Goal: Information Seeking & Learning: Learn about a topic

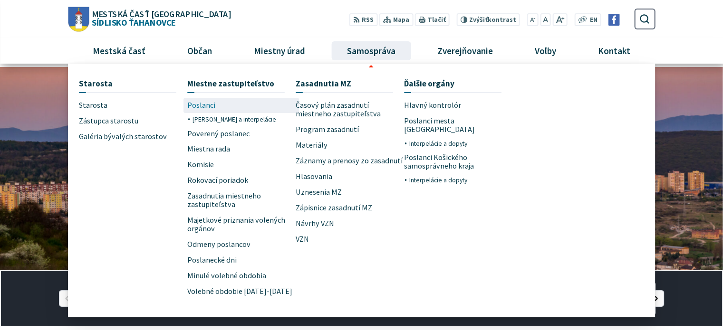
click at [202, 104] on span "Poslanci" at bounding box center [201, 106] width 28 height 16
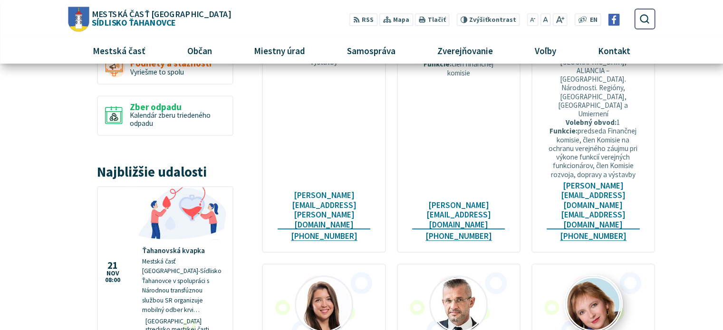
scroll to position [856, 0]
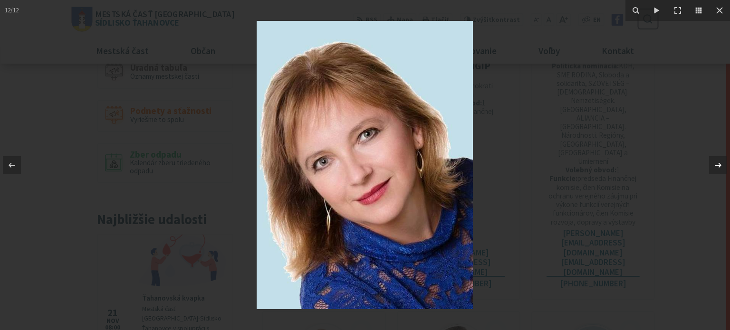
click at [719, 163] on icon at bounding box center [718, 165] width 11 height 11
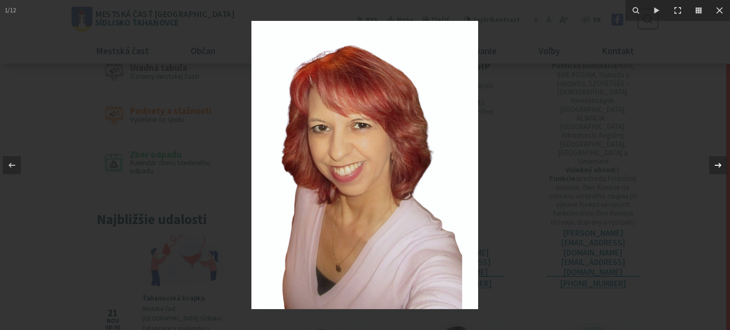
click at [719, 163] on icon at bounding box center [718, 165] width 11 height 11
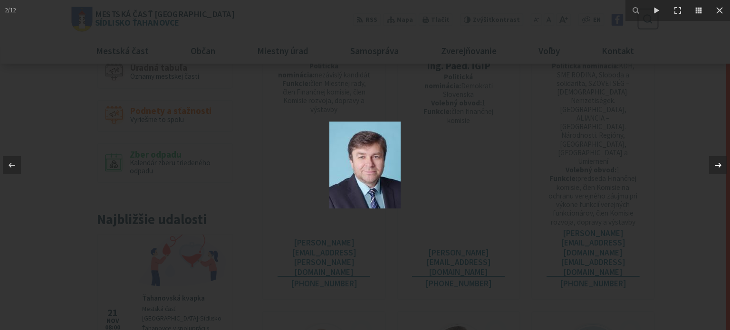
click at [719, 163] on icon at bounding box center [718, 165] width 11 height 11
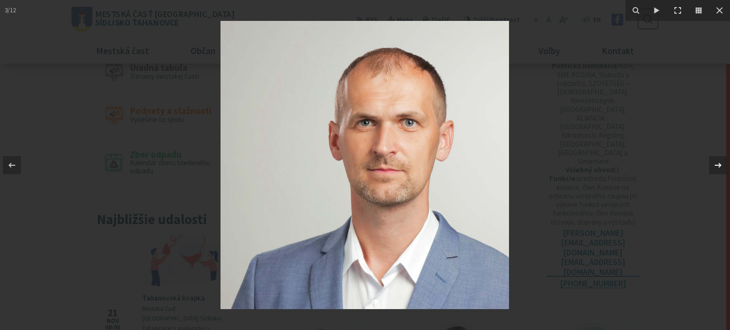
click at [719, 163] on icon at bounding box center [718, 165] width 11 height 11
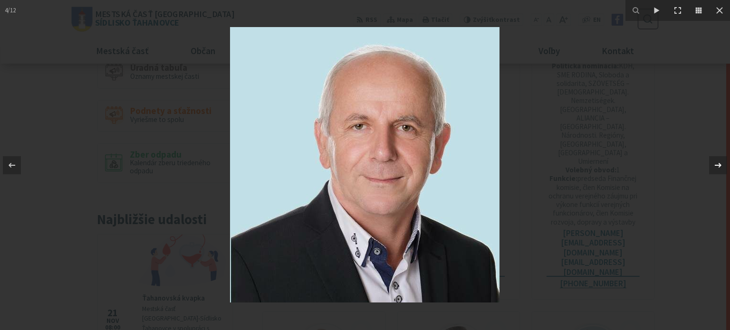
click at [719, 163] on icon at bounding box center [718, 165] width 11 height 11
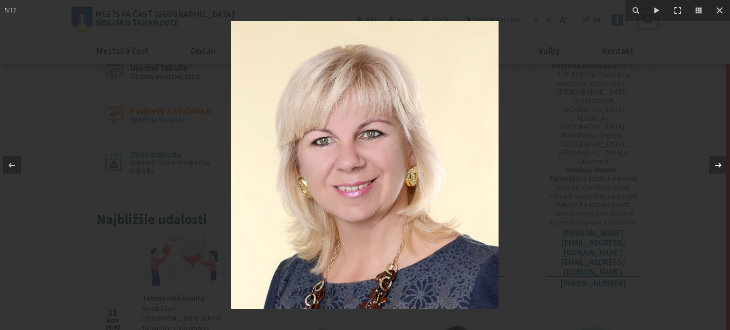
click at [719, 163] on icon at bounding box center [718, 165] width 11 height 11
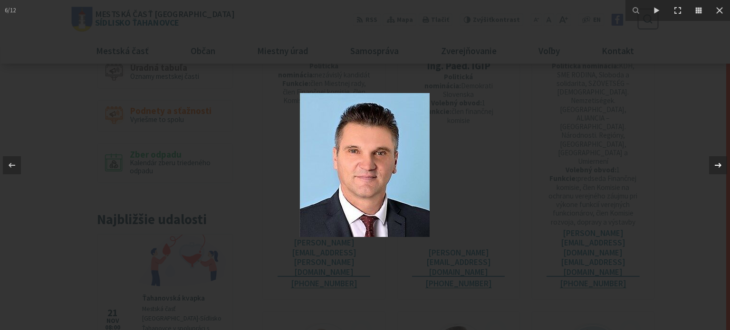
click at [719, 163] on icon at bounding box center [718, 165] width 11 height 11
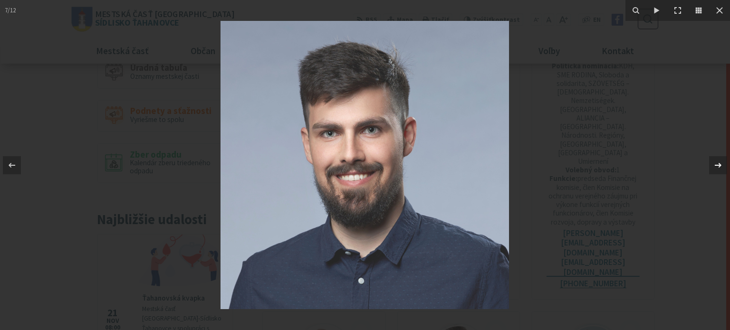
click at [719, 163] on icon at bounding box center [718, 165] width 11 height 11
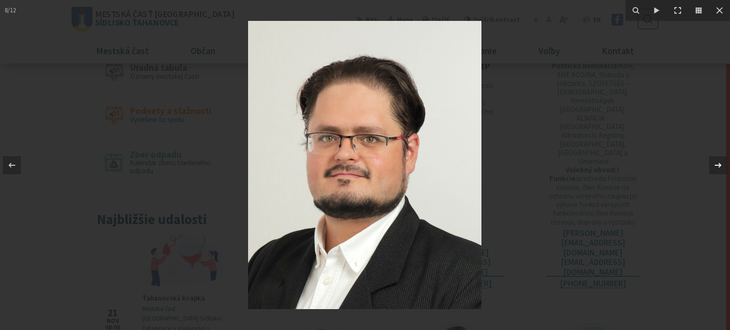
click at [719, 163] on icon at bounding box center [718, 165] width 11 height 11
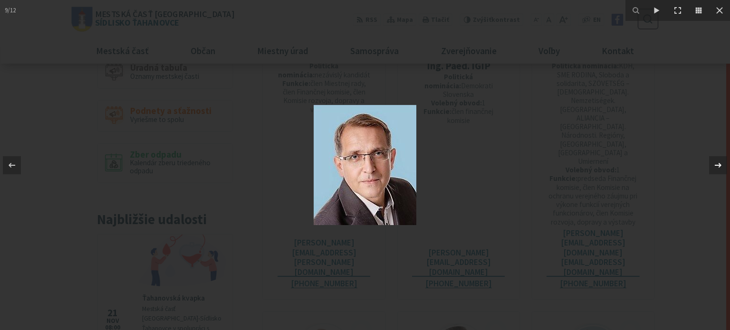
click at [719, 163] on icon at bounding box center [718, 165] width 11 height 11
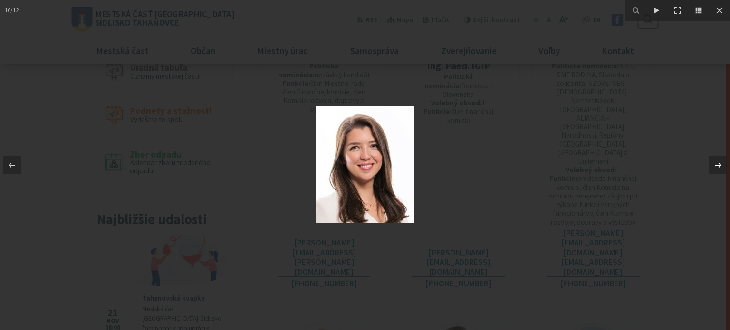
click at [719, 163] on icon at bounding box center [718, 165] width 11 height 11
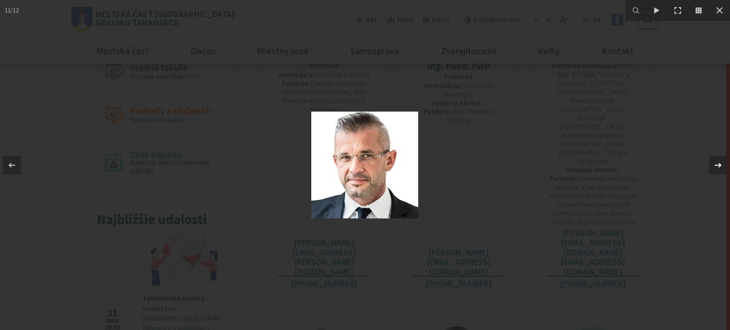
click at [719, 163] on icon at bounding box center [718, 165] width 11 height 11
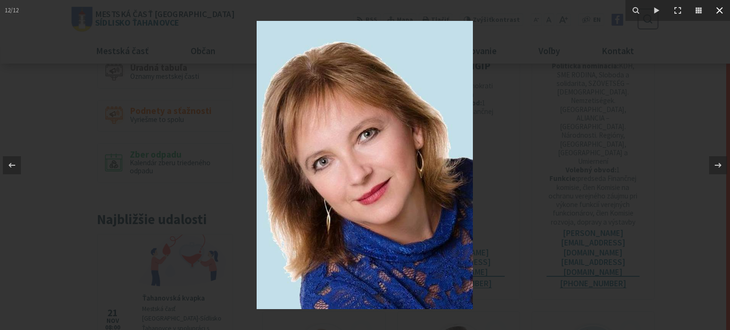
click at [715, 7] on icon at bounding box center [719, 10] width 11 height 11
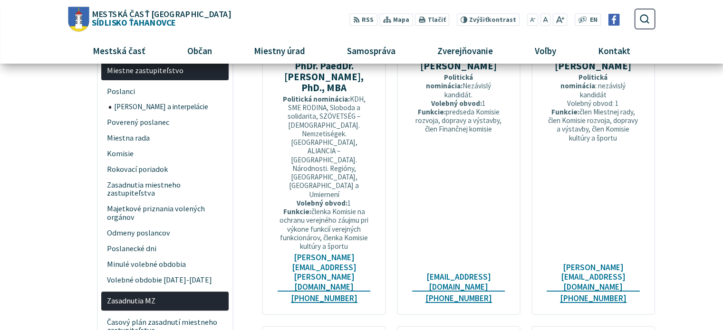
scroll to position [190, 0]
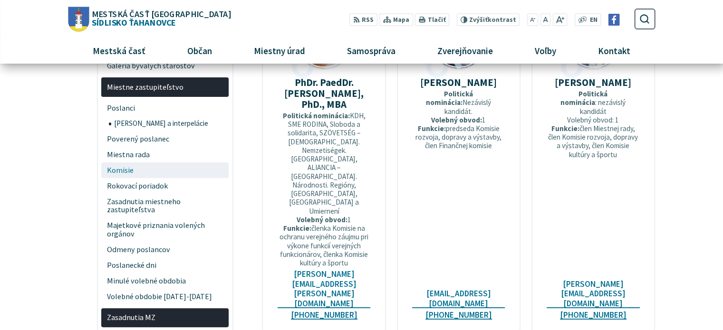
click at [126, 172] on span "Komisie" at bounding box center [165, 171] width 117 height 16
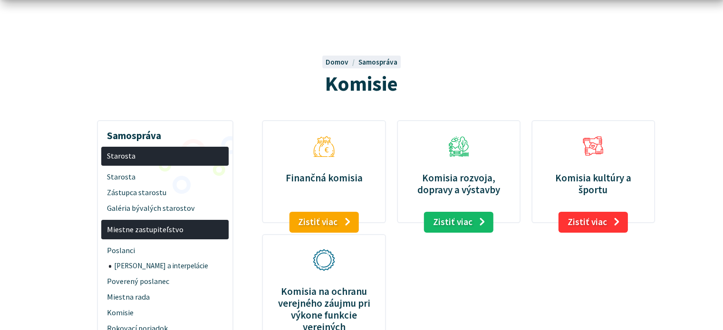
scroll to position [95, 0]
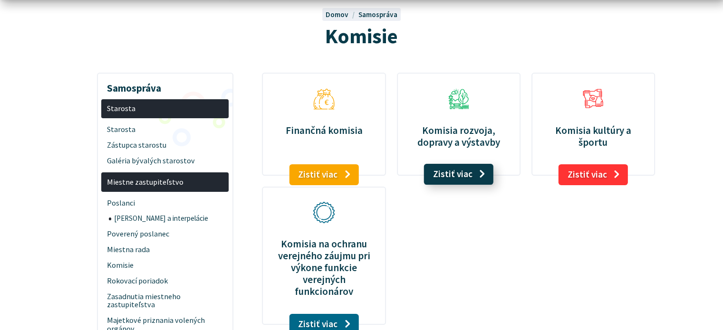
click at [453, 176] on link "Zistiť viac" at bounding box center [459, 174] width 70 height 21
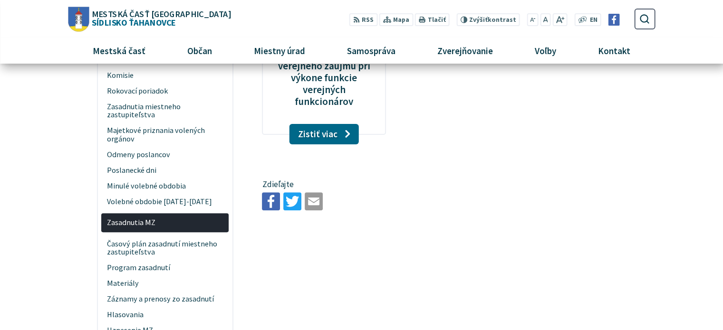
scroll to position [190, 0]
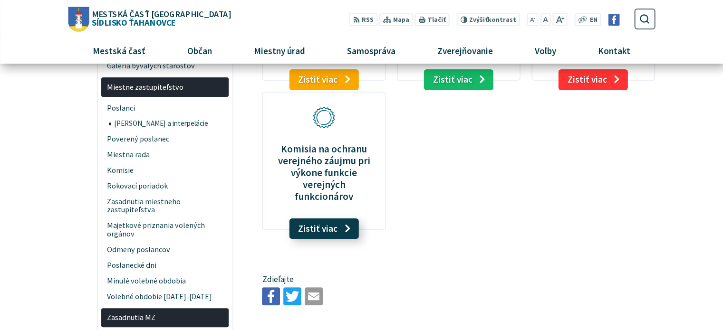
click at [322, 219] on link "Zistiť viac" at bounding box center [324, 229] width 70 height 21
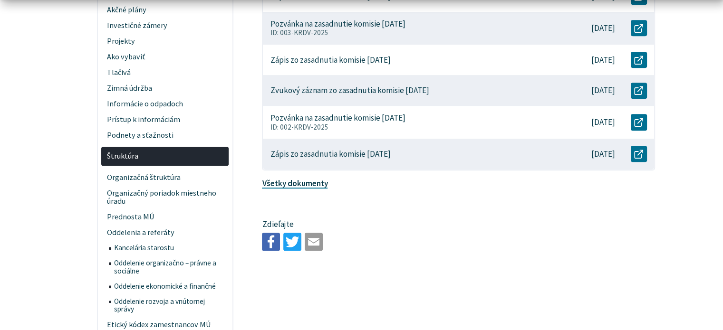
scroll to position [523, 0]
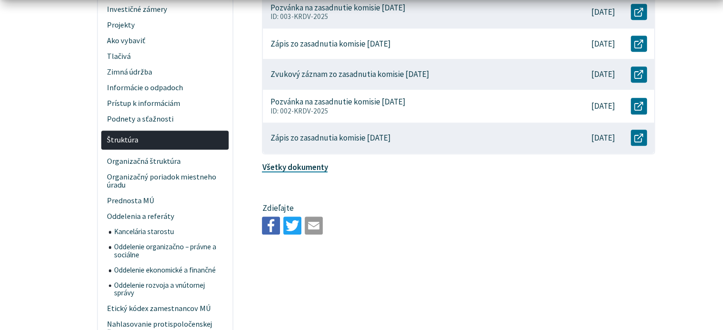
click at [299, 162] on link "Všetky dokumenty" at bounding box center [295, 167] width 66 height 10
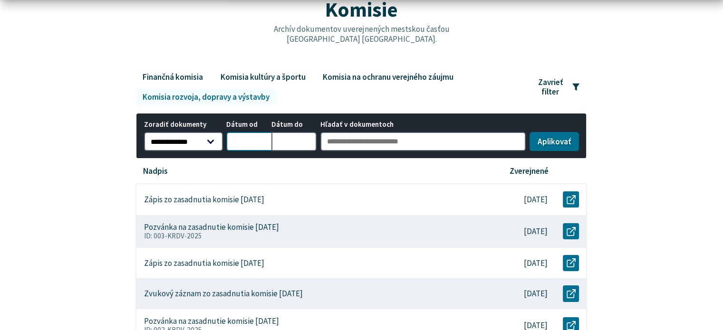
scroll to position [143, 0]
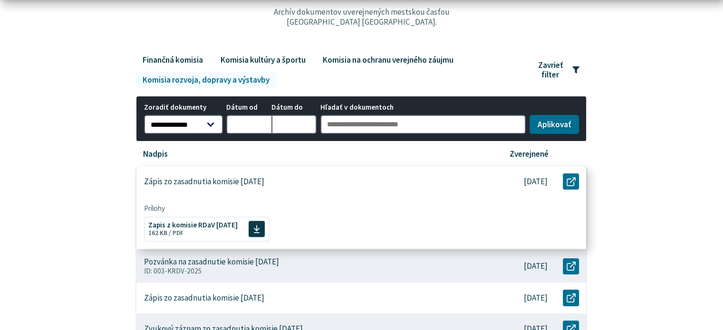
click at [263, 182] on p "Zápis zo zasadnutia komisie [DATE]" at bounding box center [204, 182] width 120 height 10
click at [196, 223] on span "Zapis z komisie RDaV 25.08.2025" at bounding box center [192, 224] width 89 height 7
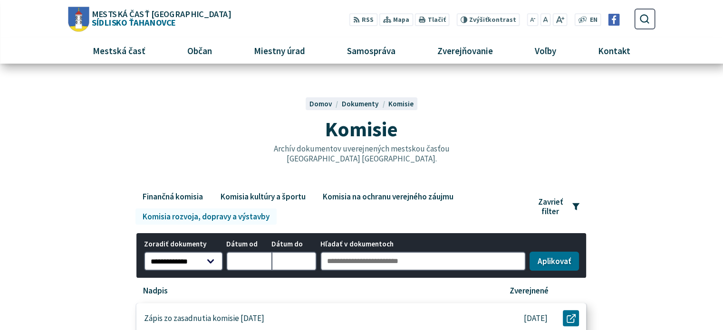
scroll to position [0, 0]
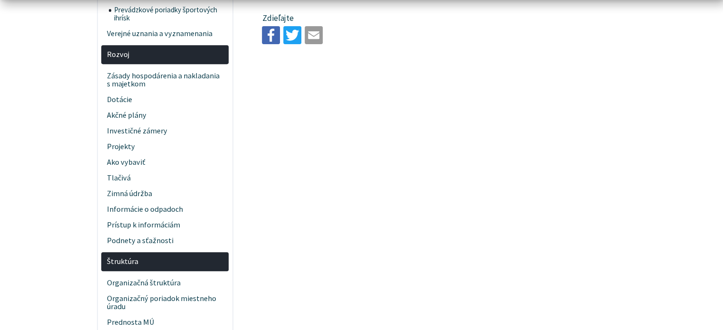
scroll to position [428, 0]
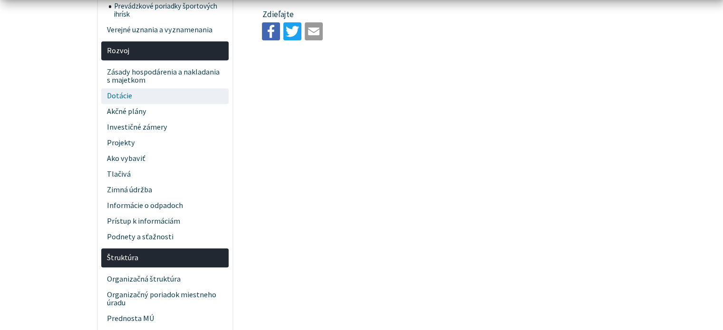
click at [119, 97] on span "Dotácie" at bounding box center [165, 96] width 117 height 16
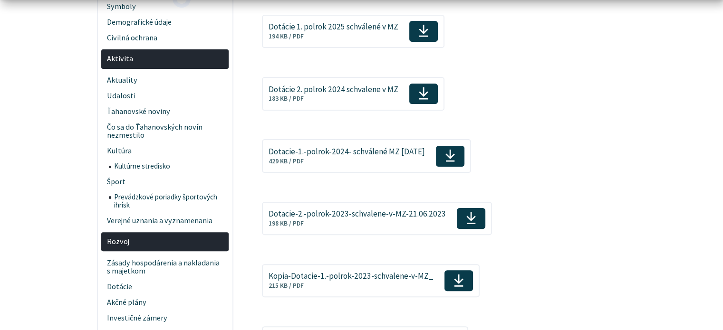
scroll to position [238, 0]
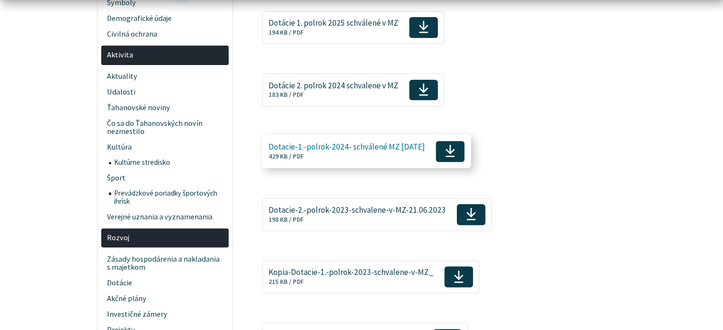
click at [315, 143] on span "Dotacie-1.-polrok-2024- schválené MZ [DATE]" at bounding box center [347, 147] width 156 height 9
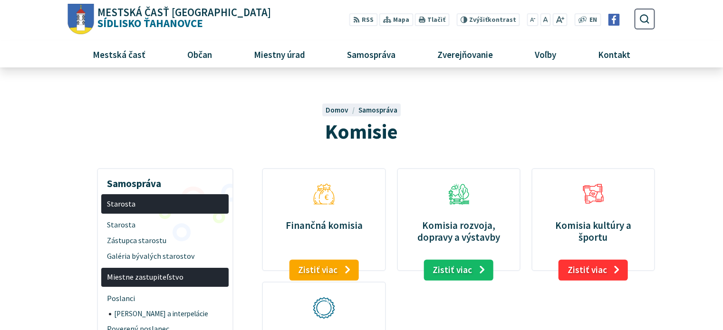
scroll to position [190, 0]
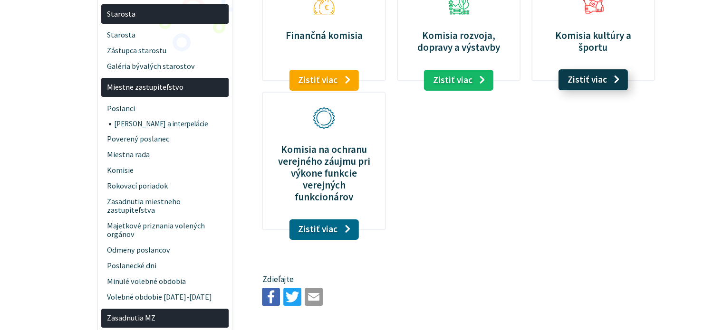
click at [586, 76] on link "Zistiť viac" at bounding box center [594, 79] width 70 height 21
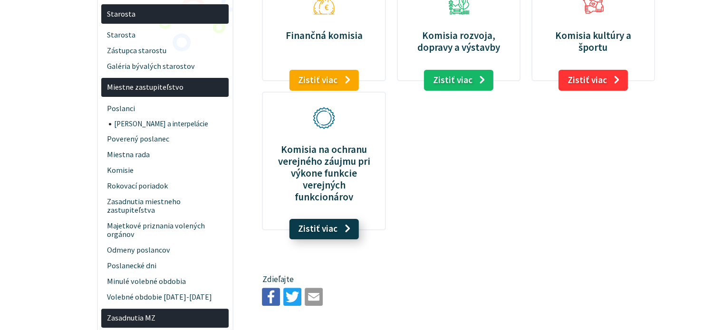
click at [302, 219] on link "Zistiť viac" at bounding box center [324, 229] width 70 height 21
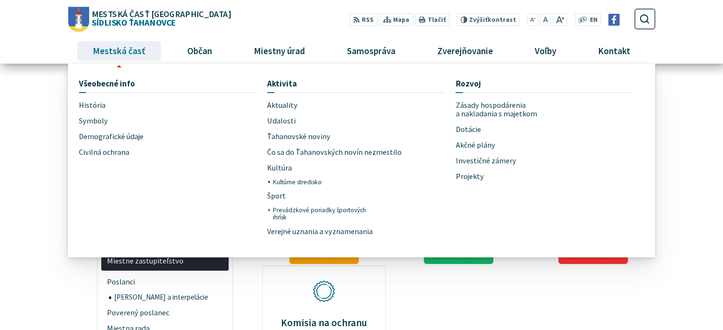
scroll to position [0, 0]
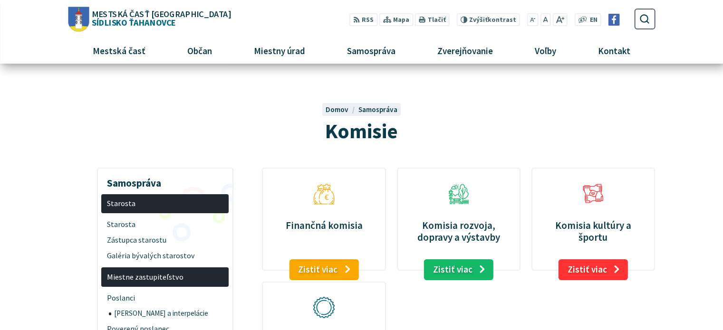
click at [142, 21] on span "Mestská časť Košice Sídlisko Ťahanovce" at bounding box center [160, 18] width 142 height 17
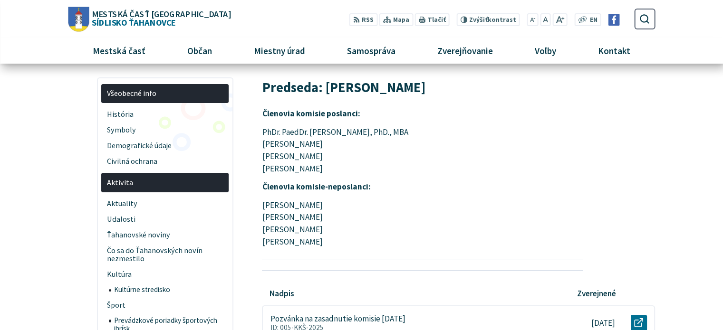
scroll to position [48, 0]
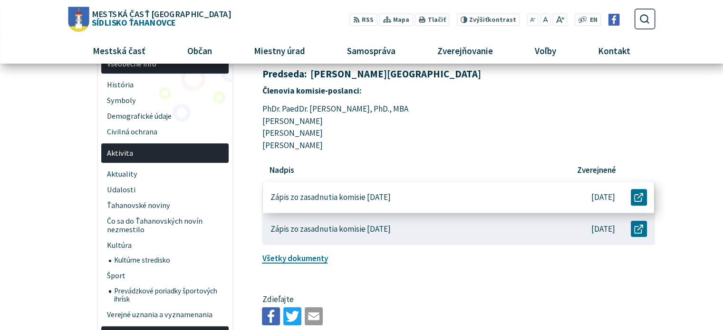
scroll to position [95, 0]
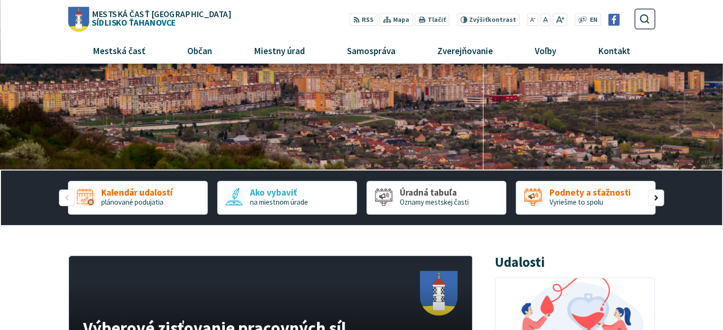
scroll to position [95, 0]
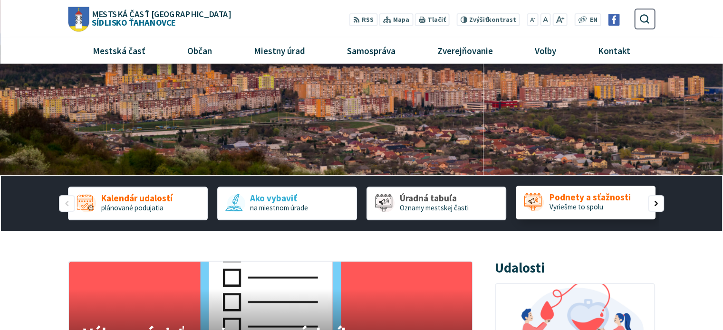
click at [572, 195] on span "Podnety a sťažnosti" at bounding box center [589, 198] width 81 height 10
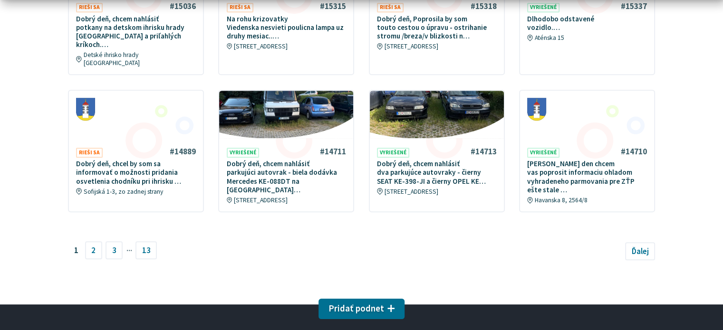
scroll to position [618, 0]
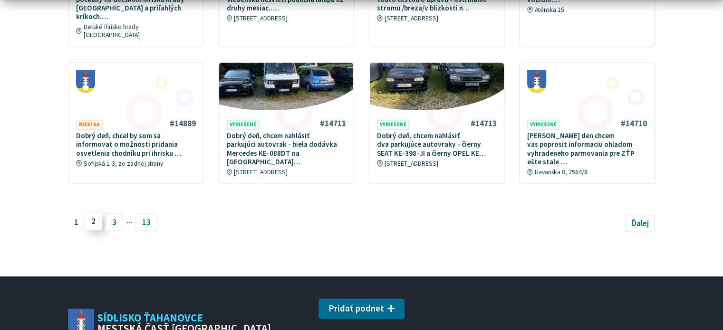
click at [90, 213] on link "2" at bounding box center [93, 222] width 17 height 18
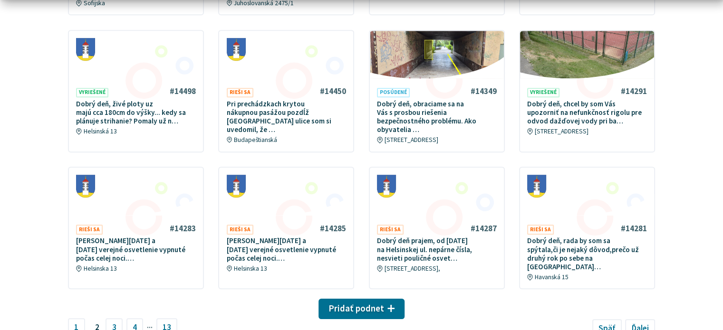
scroll to position [571, 0]
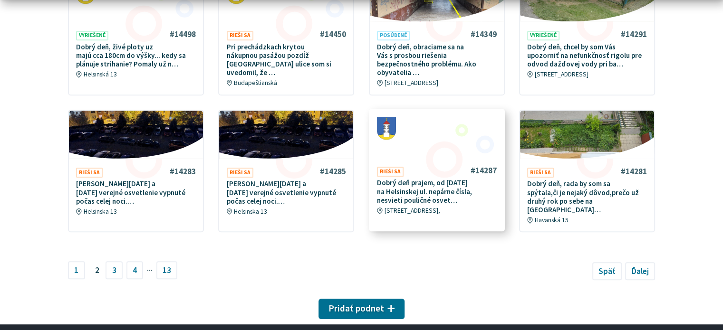
click at [490, 167] on h4 "#14287" at bounding box center [483, 171] width 26 height 10
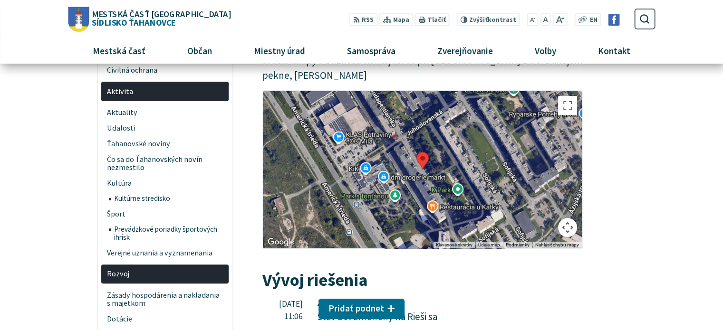
scroll to position [190, 0]
